Goal: Task Accomplishment & Management: Complete application form

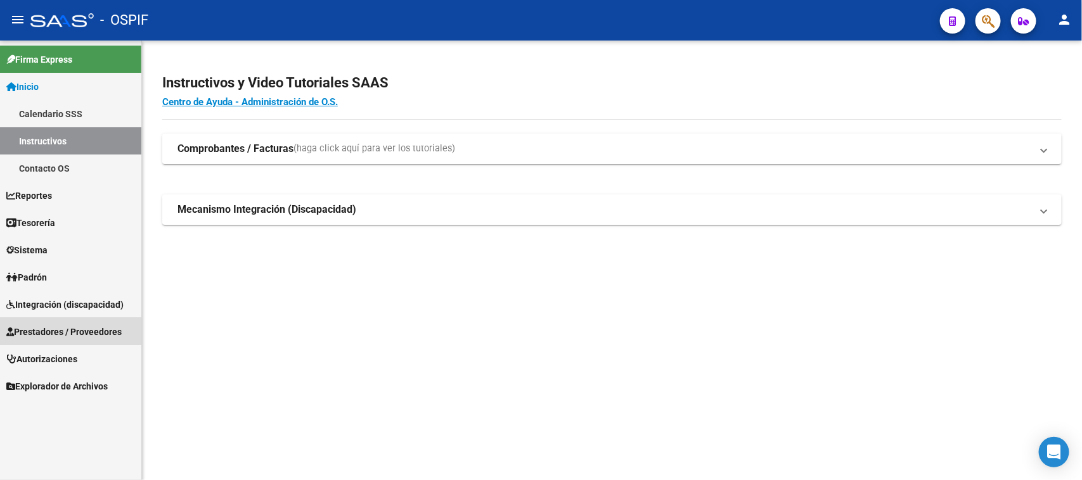
drag, startPoint x: 61, startPoint y: 328, endPoint x: 59, endPoint y: 350, distance: 22.9
click at [61, 328] on span "Prestadores / Proveedores" at bounding box center [63, 332] width 115 height 14
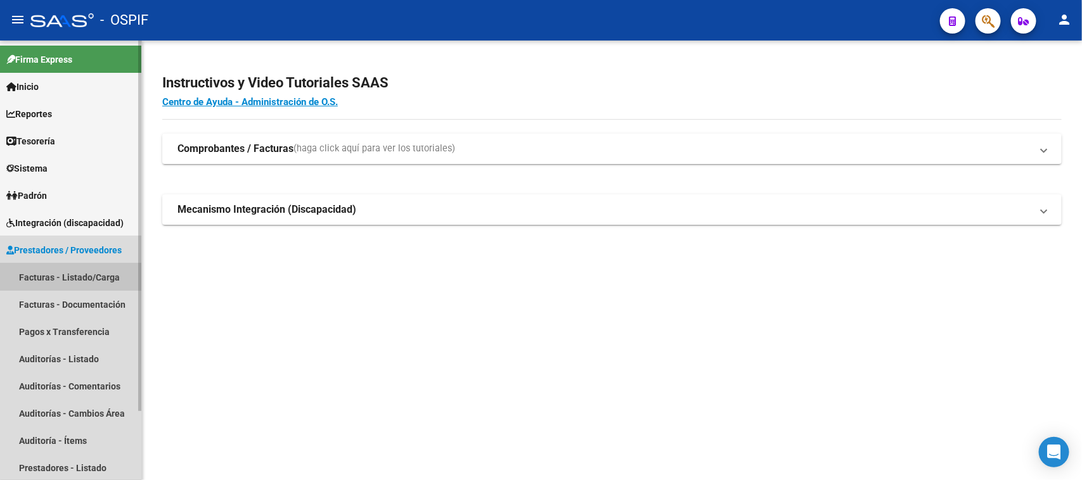
click at [57, 271] on link "Facturas - Listado/Carga" at bounding box center [70, 277] width 141 height 27
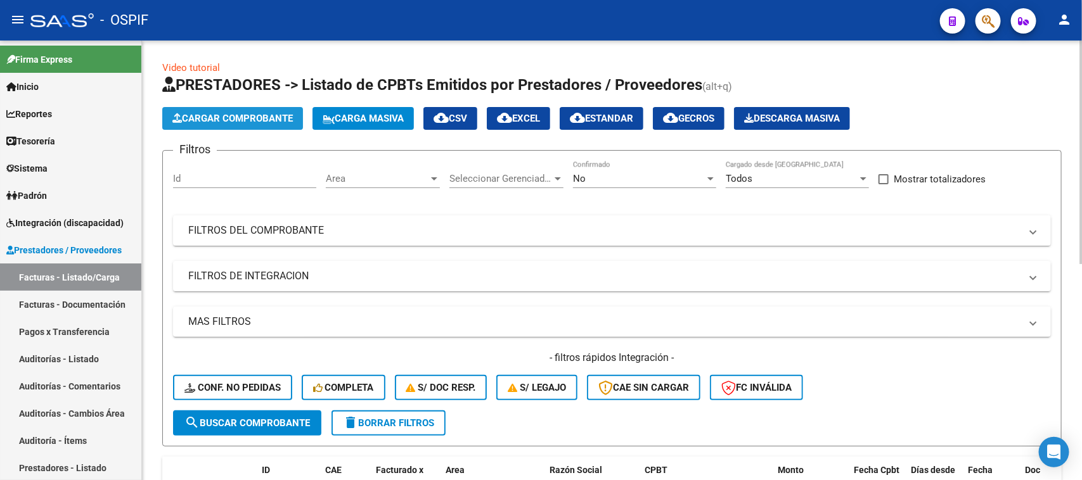
click at [269, 125] on button "Cargar Comprobante" at bounding box center [232, 118] width 141 height 23
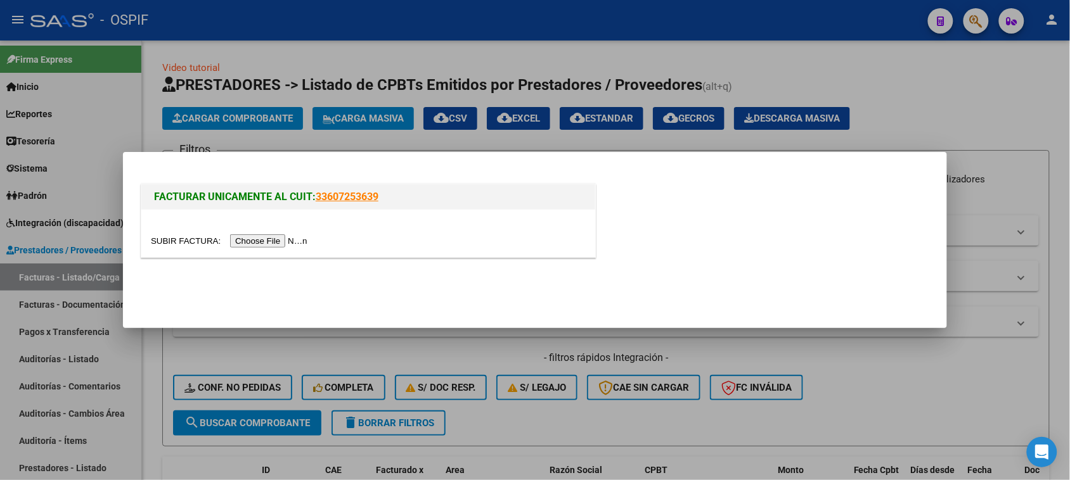
click at [240, 241] on input "file" at bounding box center [231, 240] width 160 height 13
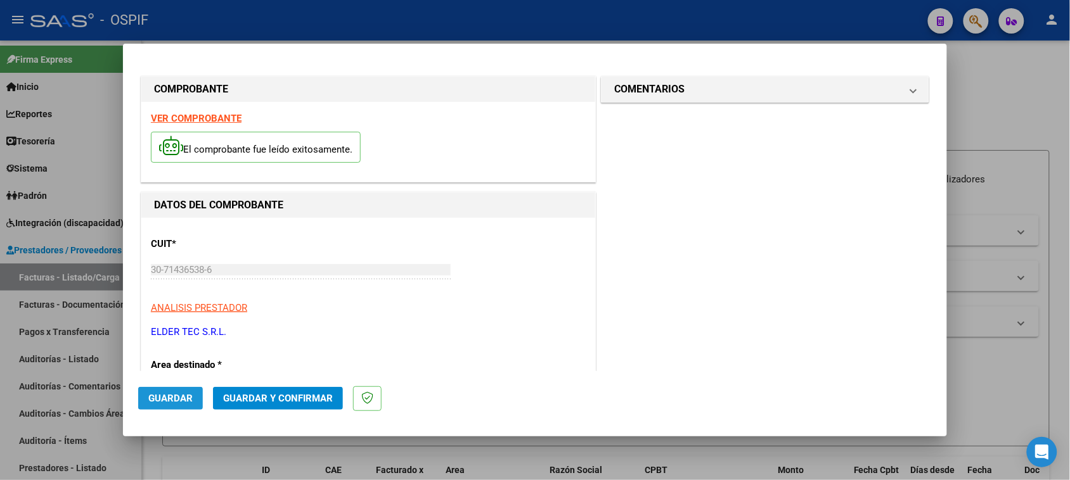
click at [184, 402] on span "Guardar" at bounding box center [170, 398] width 44 height 11
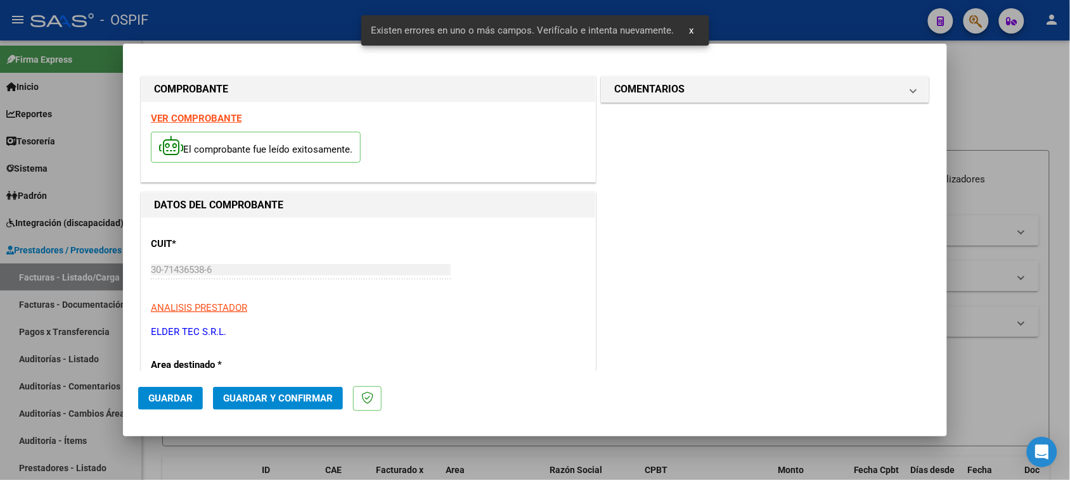
scroll to position [170, 0]
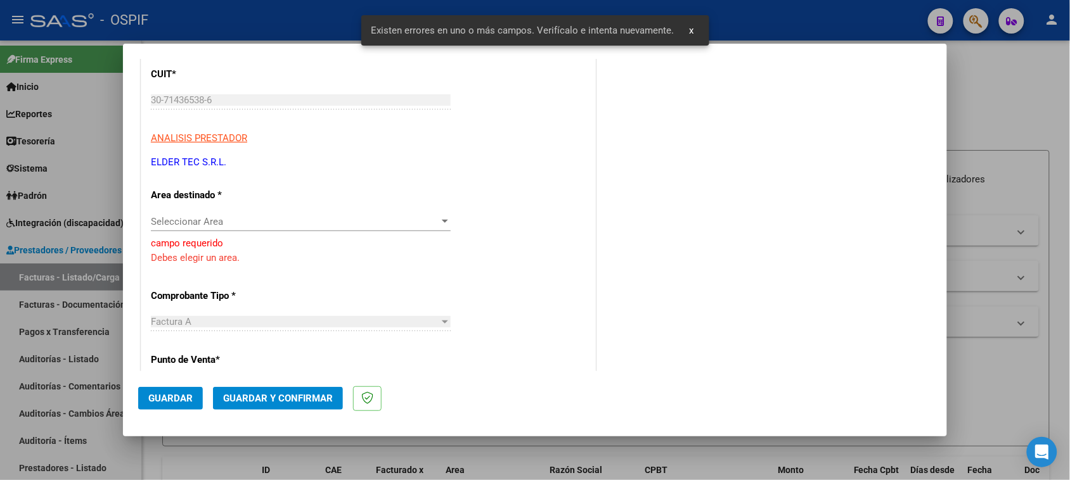
click at [190, 232] on div "Seleccionar Area Seleccionar Area" at bounding box center [301, 227] width 300 height 31
click at [230, 224] on span "Seleccionar Area" at bounding box center [295, 221] width 288 height 11
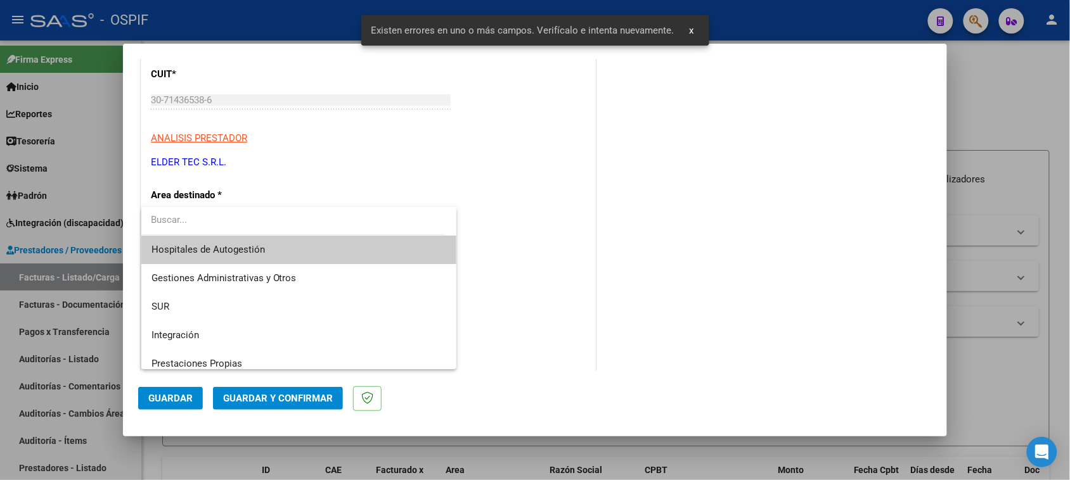
click at [260, 262] on span "Hospitales de Autogestión" at bounding box center [298, 250] width 295 height 29
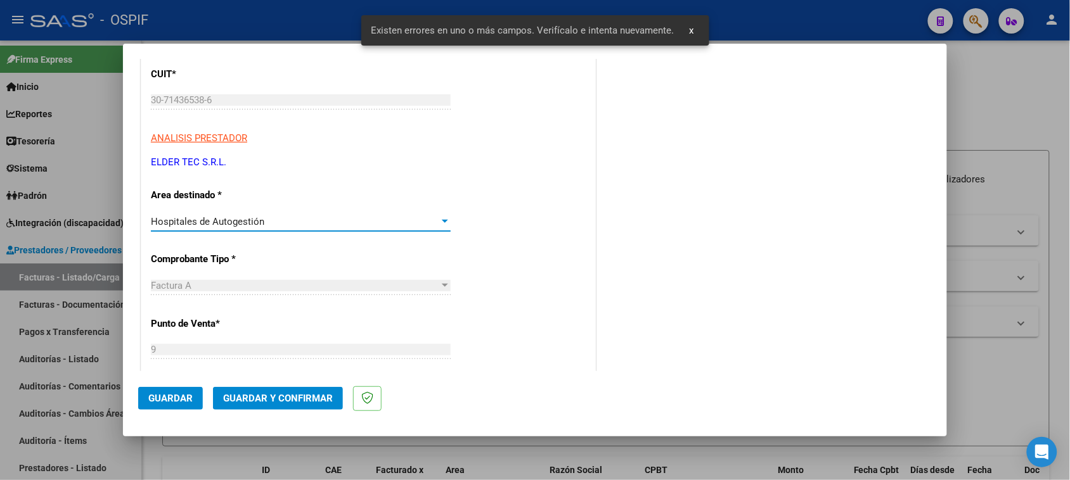
click at [257, 220] on span "Hospitales de Autogestión" at bounding box center [207, 221] width 113 height 11
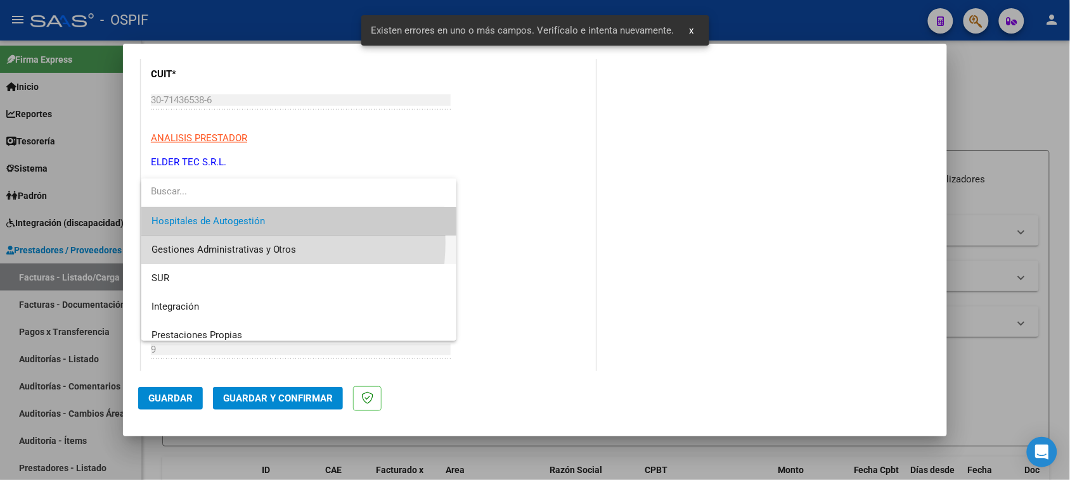
click at [248, 243] on span "Gestiones Administrativas y Otros" at bounding box center [298, 250] width 295 height 29
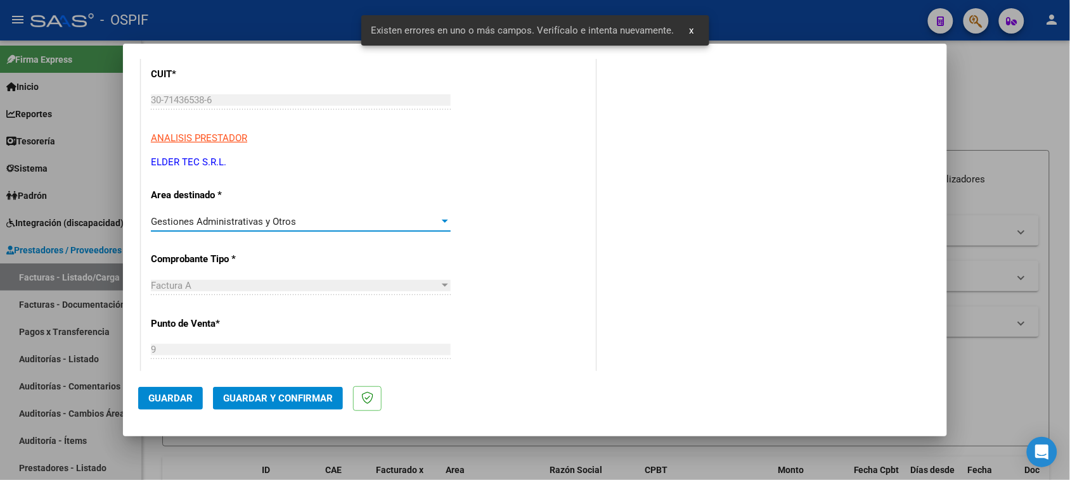
click at [173, 402] on span "Guardar" at bounding box center [170, 398] width 44 height 11
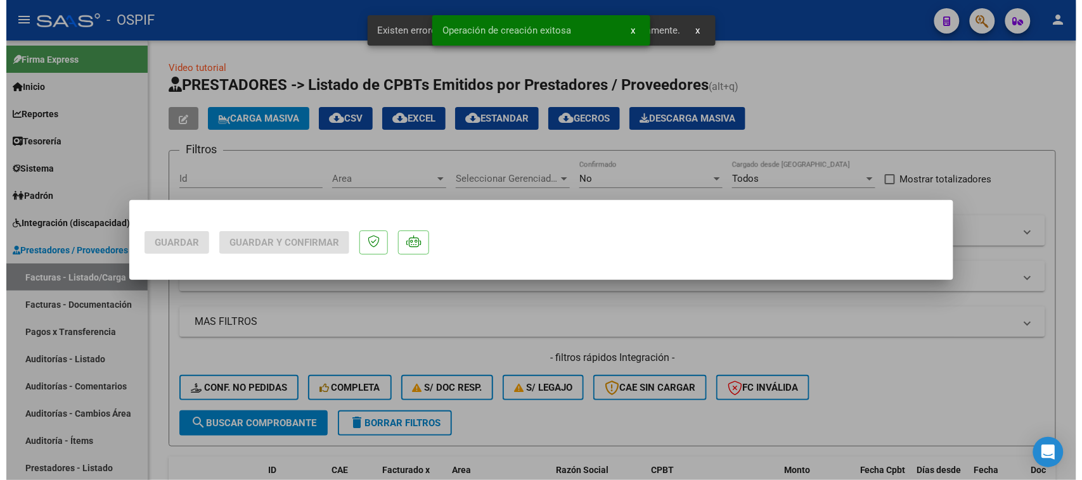
scroll to position [0, 0]
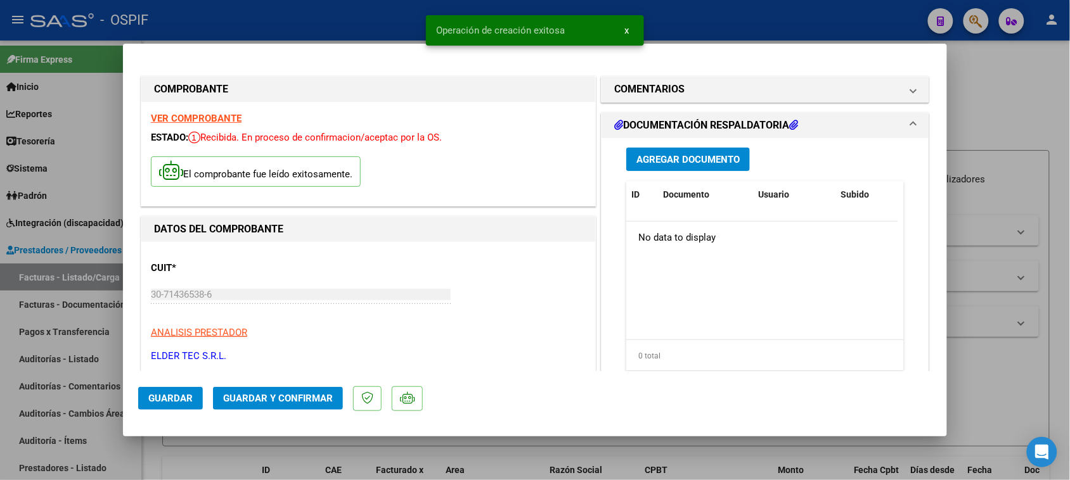
click at [298, 397] on span "Guardar y Confirmar" at bounding box center [278, 398] width 110 height 11
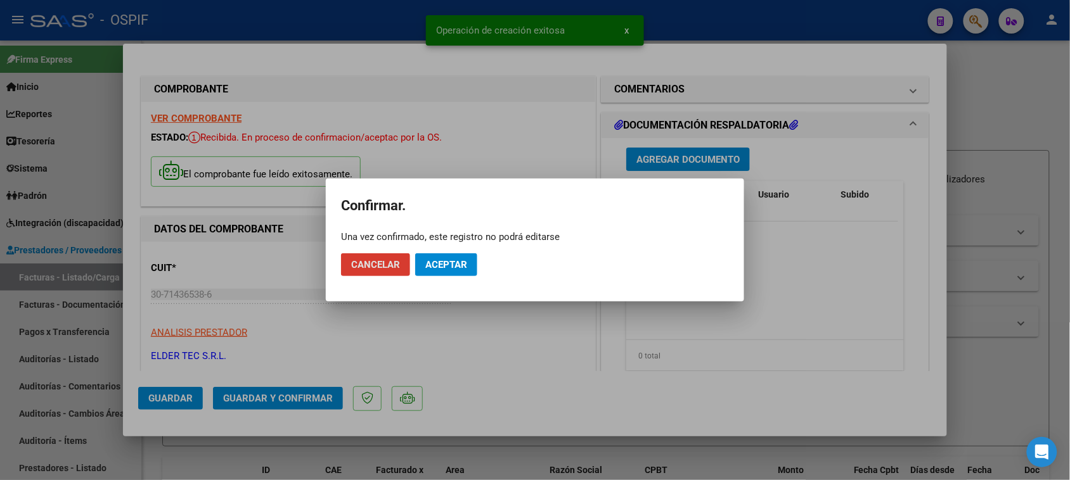
click at [436, 252] on mat-dialog-actions "Cancelar Aceptar" at bounding box center [535, 264] width 388 height 43
drag, startPoint x: 436, startPoint y: 263, endPoint x: 455, endPoint y: 273, distance: 21.5
click at [436, 264] on span "Aceptar" at bounding box center [446, 264] width 42 height 11
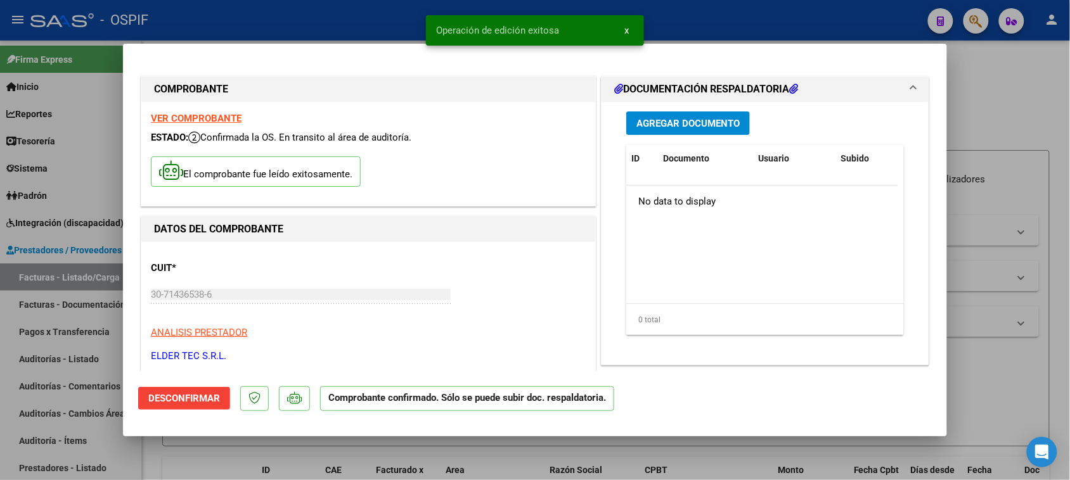
click at [976, 137] on div at bounding box center [535, 240] width 1070 height 480
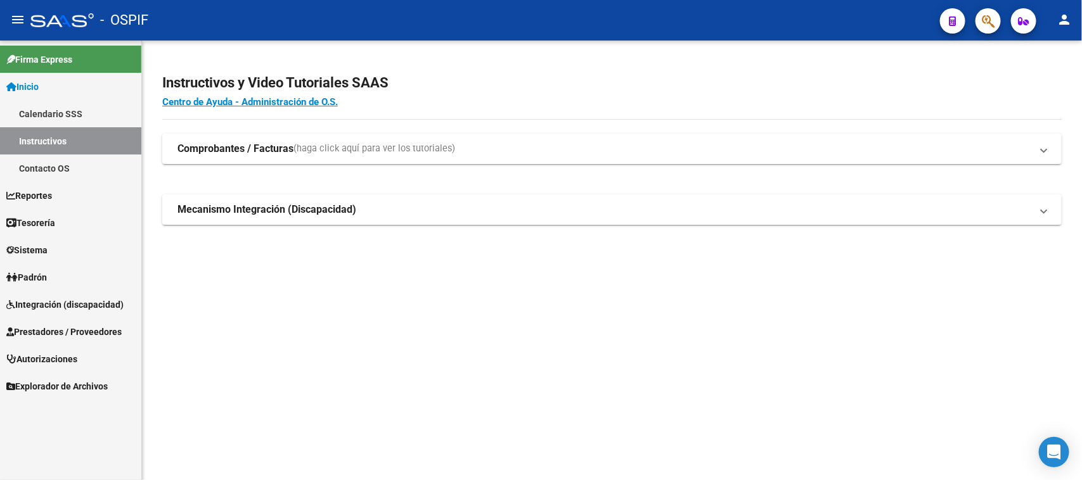
click at [73, 327] on span "Prestadores / Proveedores" at bounding box center [63, 332] width 115 height 14
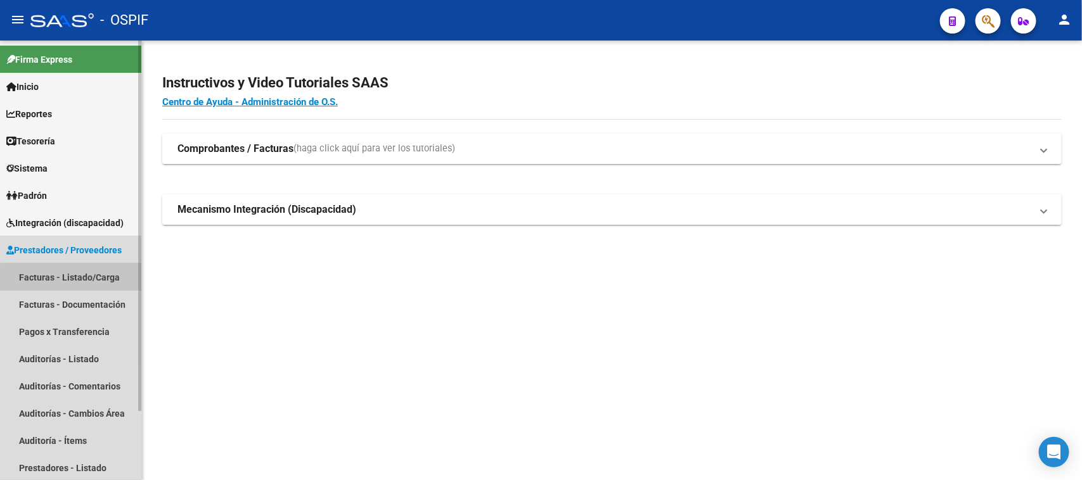
click at [98, 279] on link "Facturas - Listado/Carga" at bounding box center [70, 277] width 141 height 27
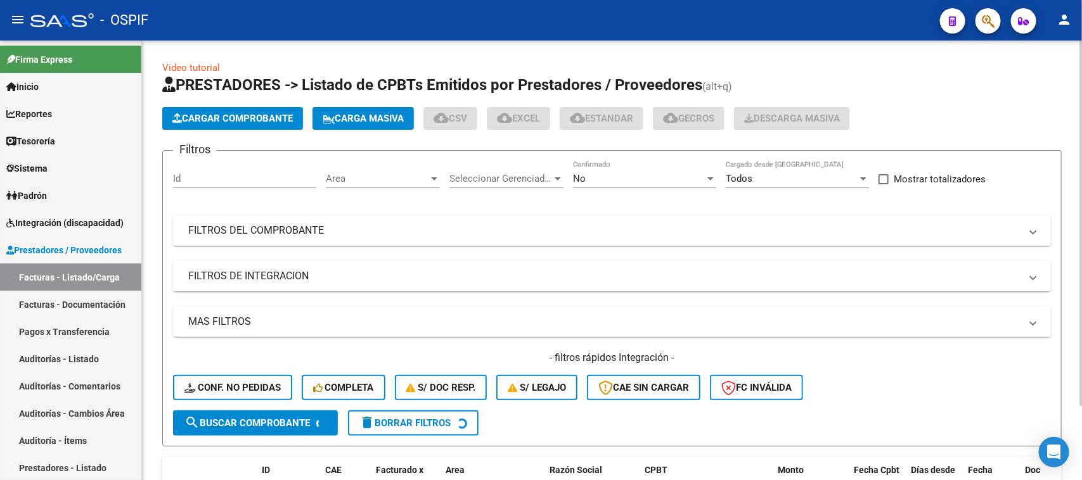
click at [695, 179] on div "No Confirmado" at bounding box center [644, 180] width 143 height 39
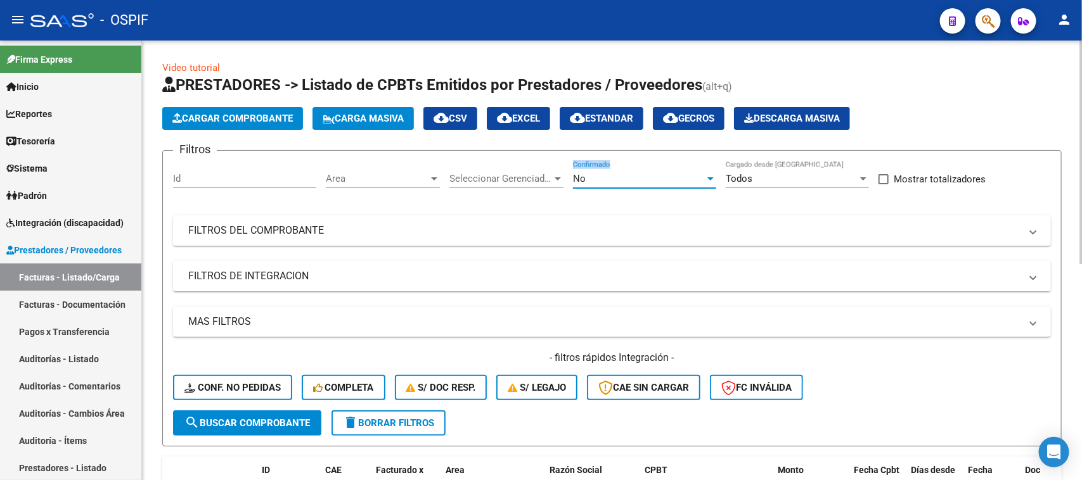
click at [677, 176] on div "No" at bounding box center [639, 178] width 132 height 11
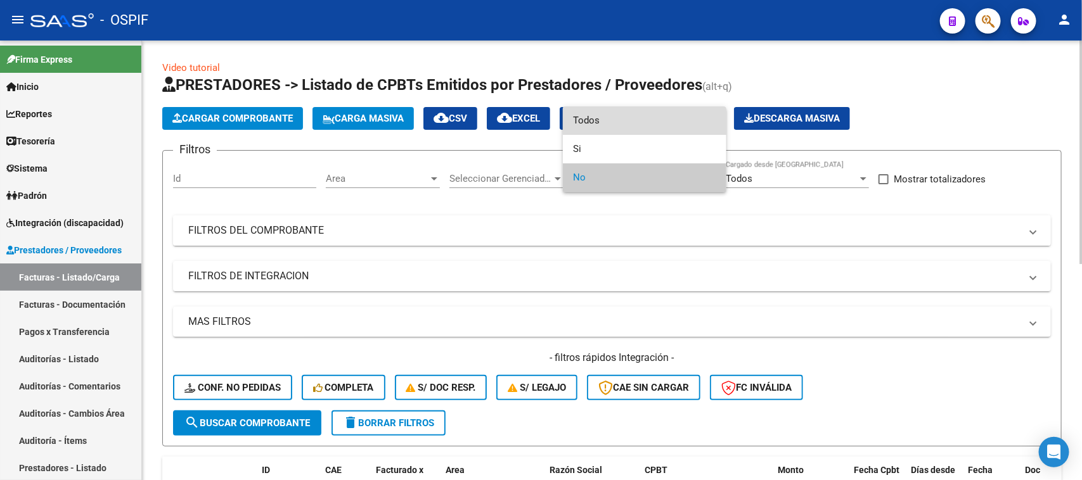
drag, startPoint x: 647, startPoint y: 117, endPoint x: 559, endPoint y: 215, distance: 131.5
click at [642, 119] on span "Todos" at bounding box center [644, 120] width 143 height 29
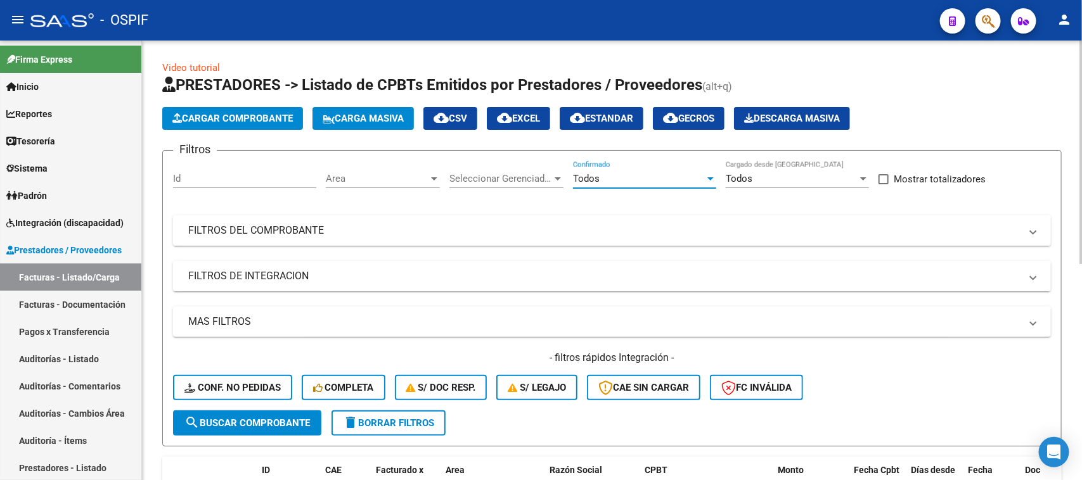
click at [577, 228] on mat-panel-title "FILTROS DEL COMPROBANTE" at bounding box center [604, 231] width 832 height 14
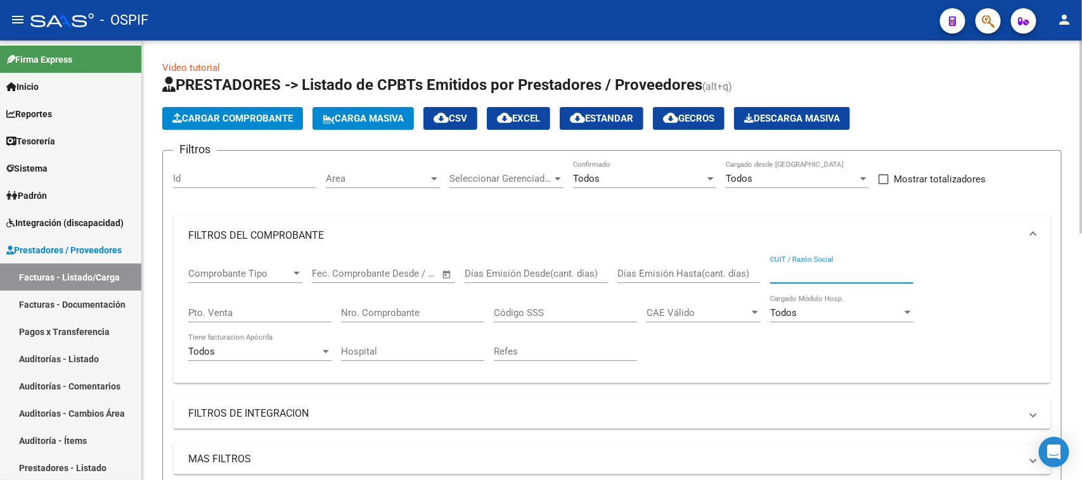
drag, startPoint x: 782, startPoint y: 276, endPoint x: 794, endPoint y: 307, distance: 33.7
click at [781, 276] on input "CUIT / Razón Social" at bounding box center [841, 273] width 143 height 11
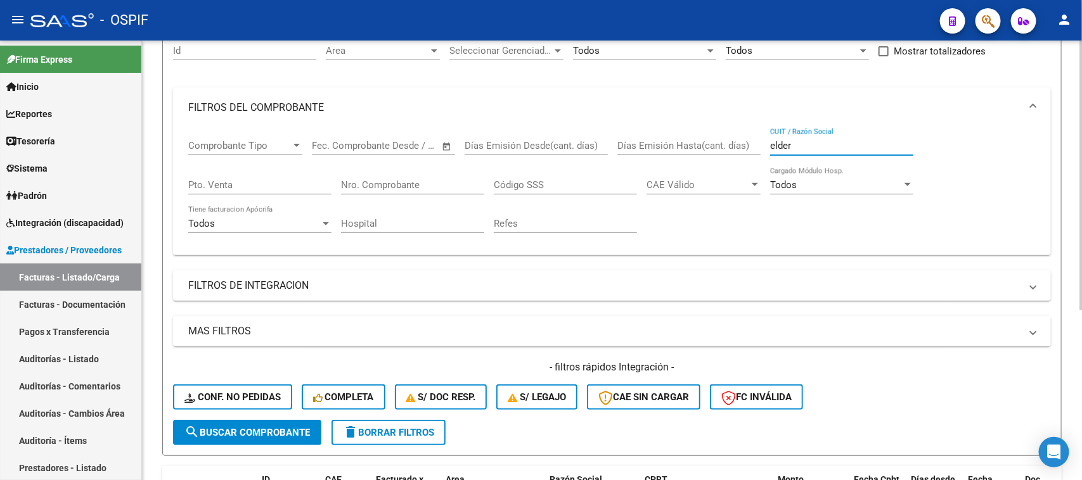
scroll to position [238, 0]
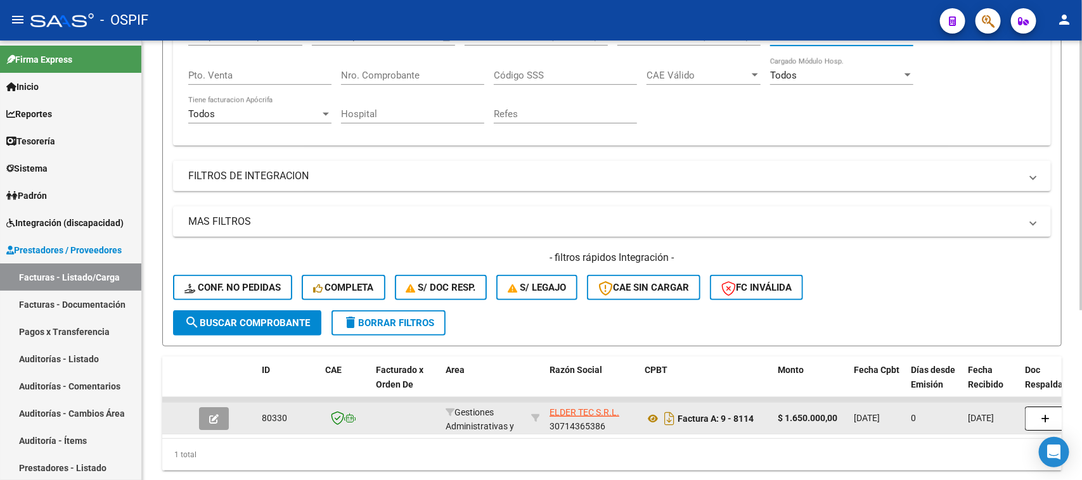
type input "elder"
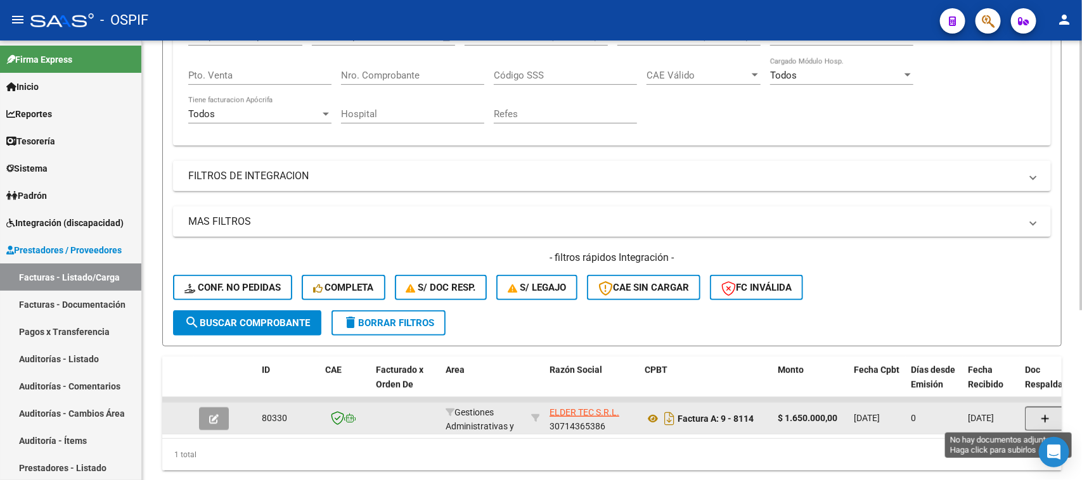
click at [1052, 423] on button "button" at bounding box center [1045, 419] width 41 height 24
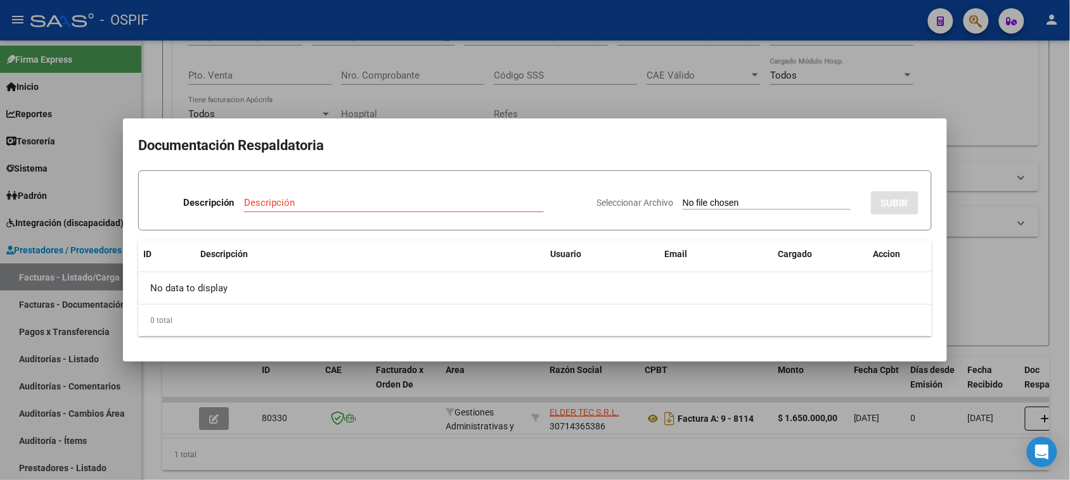
drag, startPoint x: 406, startPoint y: 185, endPoint x: 393, endPoint y: 197, distance: 17.9
click at [400, 192] on div "Descripción Descripción" at bounding box center [368, 205] width 435 height 38
click at [393, 197] on input "Descripción" at bounding box center [394, 202] width 300 height 11
type input "presupuesto"
click at [734, 203] on input "Seleccionar Archivo" at bounding box center [766, 204] width 168 height 12
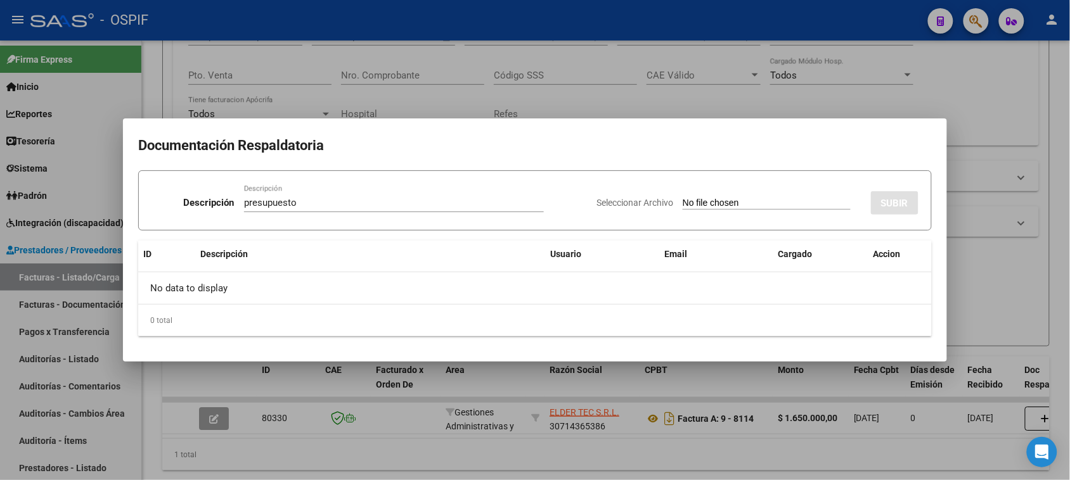
type input "C:\fakepath\elder.pdf"
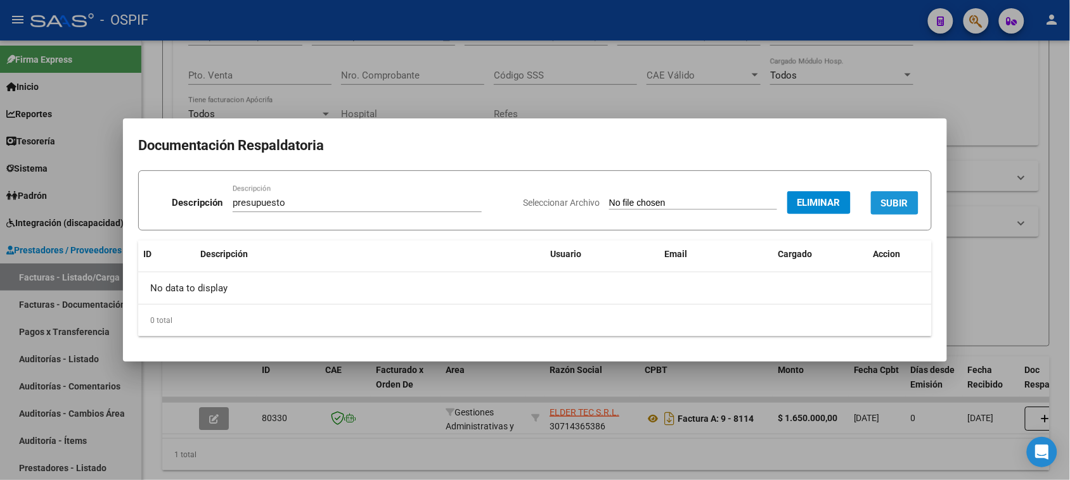
click at [893, 213] on button "SUBIR" at bounding box center [895, 202] width 48 height 23
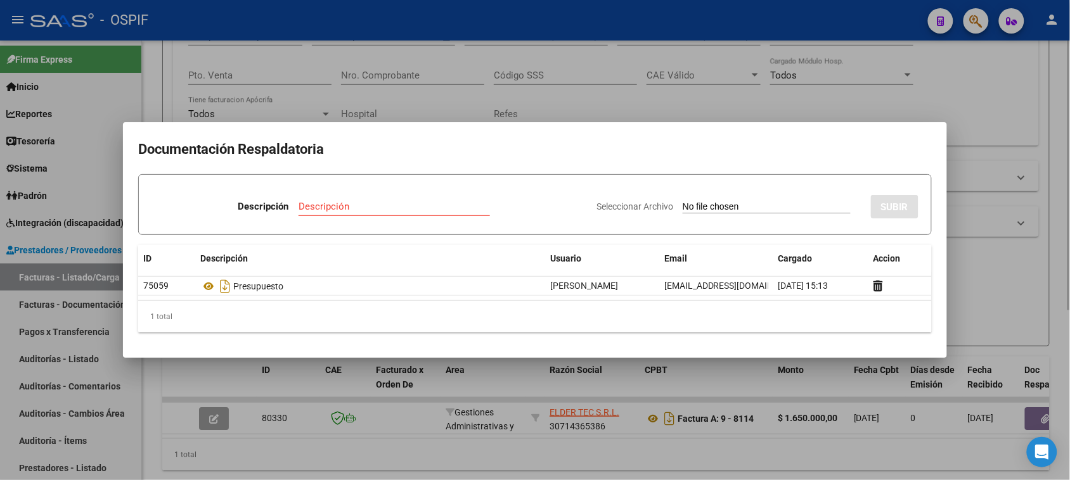
drag, startPoint x: 640, startPoint y: 459, endPoint x: 604, endPoint y: 460, distance: 36.1
click at [637, 460] on div at bounding box center [535, 240] width 1070 height 480
